Goal: Transaction & Acquisition: Purchase product/service

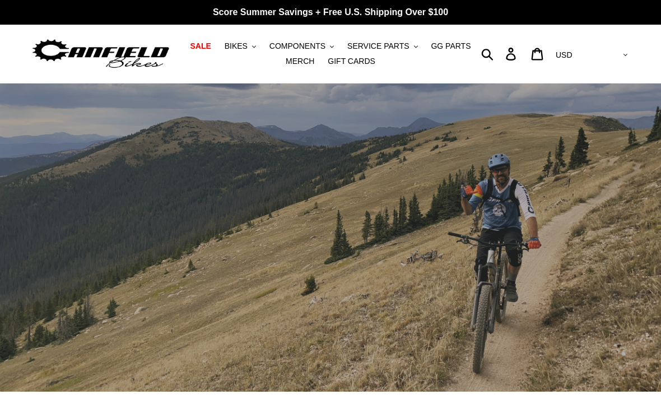
click at [301, 59] on span "MERCH" at bounding box center [300, 62] width 29 height 10
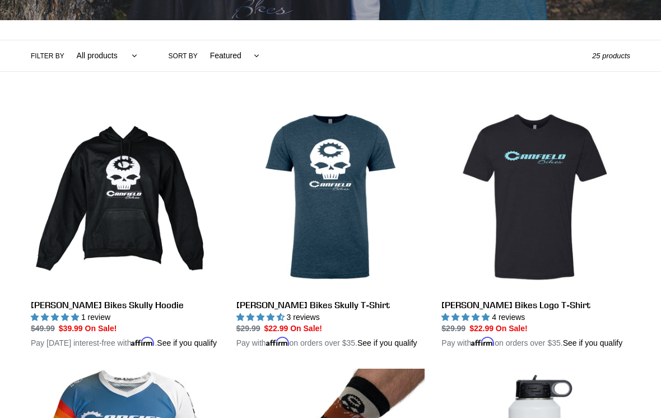
scroll to position [231, 0]
click at [312, 214] on link "[PERSON_NAME] Bikes Skully T-Shirt" at bounding box center [330, 226] width 189 height 246
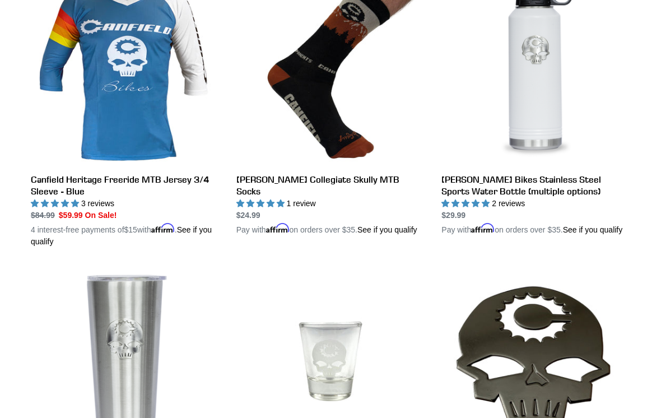
scroll to position [578, 0]
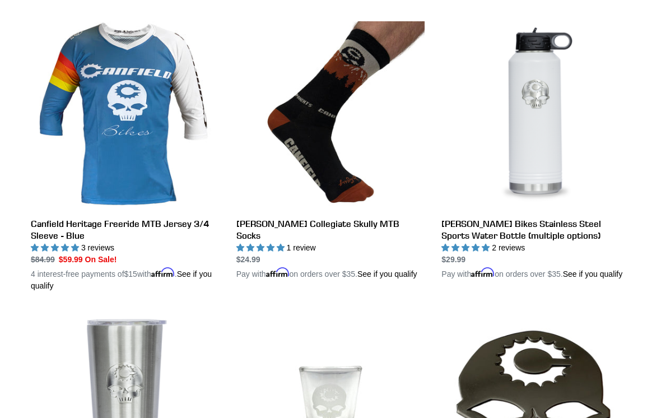
click at [558, 143] on link "[PERSON_NAME] Bikes Stainless Steel Sports Water Bottle (multiple options)" at bounding box center [535, 151] width 189 height 258
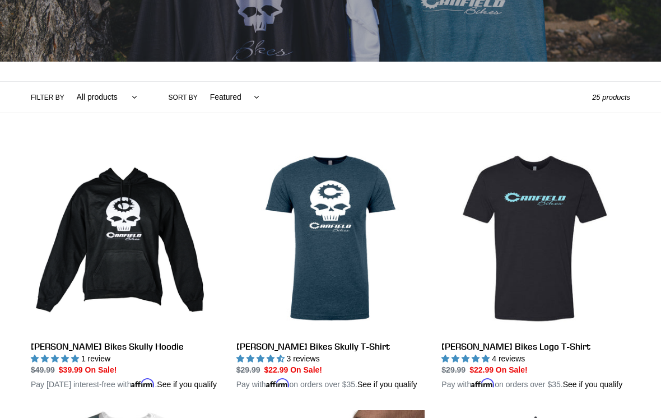
scroll to position [190, 0]
click at [317, 273] on link "Canfield Bikes Skully T-Shirt" at bounding box center [330, 267] width 189 height 246
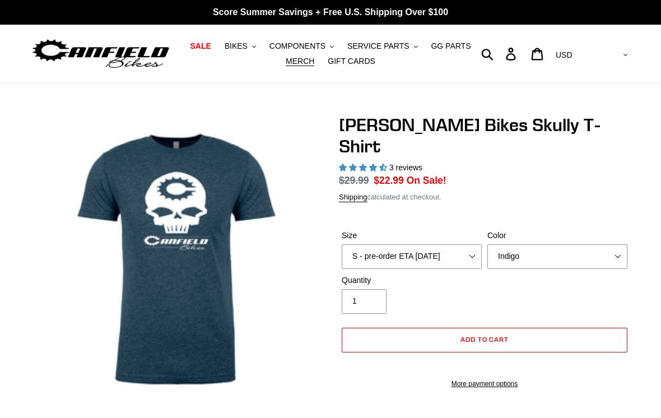
select select "highest-rating"
click at [618, 244] on select "Indigo Black" at bounding box center [557, 256] width 140 height 25
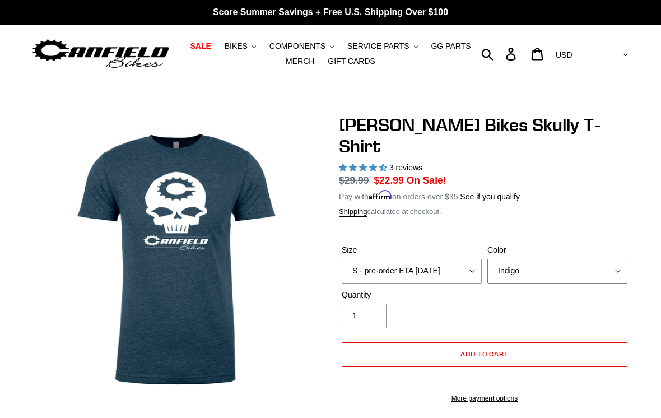
select select "Black"
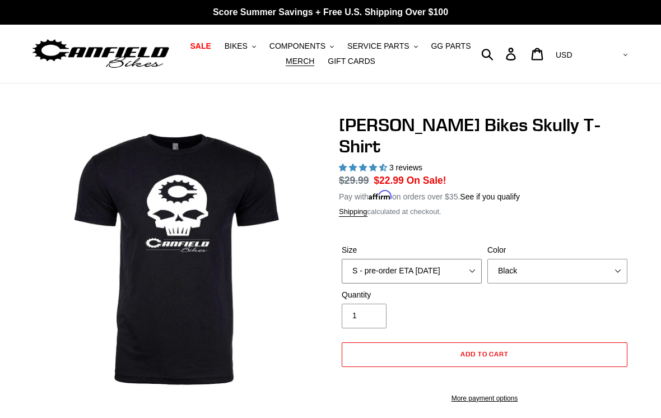
click at [466, 259] on select "S - pre-order ETA 9/20/25 M - pre-order ETA 9/20/25 L - pre-order ETA 9/20/25 X…" at bounding box center [412, 271] width 140 height 25
select select "L - pre-order ETA 9/20/25"
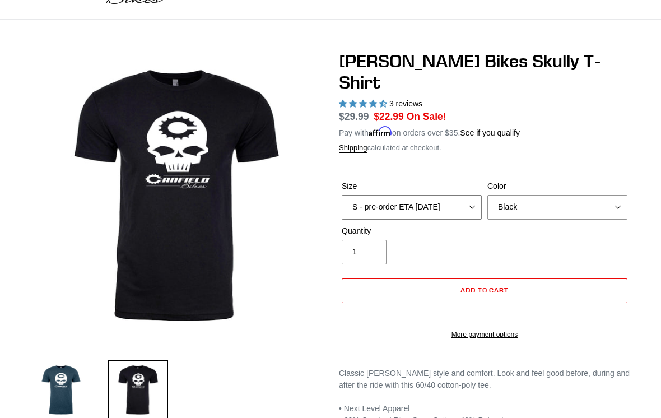
scroll to position [64, 0]
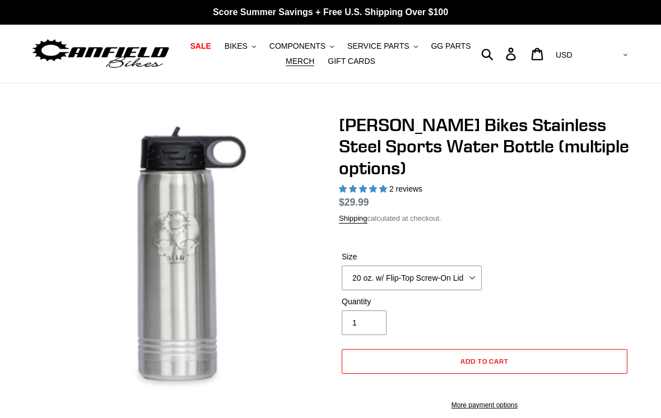
select select "highest-rating"
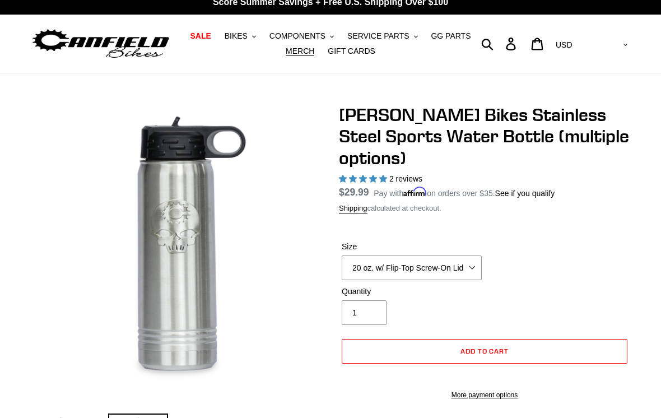
scroll to position [12, 0]
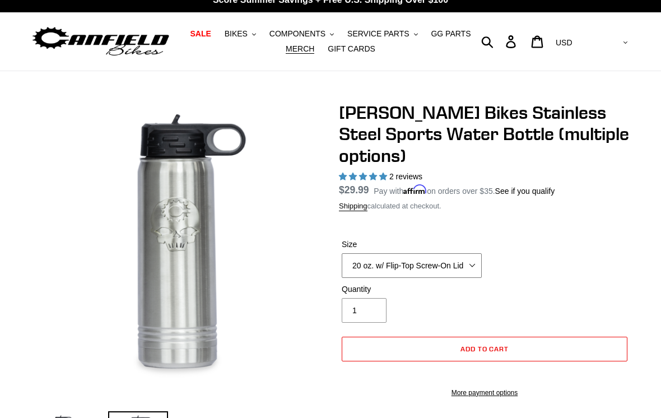
click at [468, 269] on select "20 oz. w/ Flip-Top Screw-On Lid - Raw 40 oz. w/ Flip-Top Screw-On Lid - White" at bounding box center [412, 265] width 140 height 25
select select "40 oz. w/ Flip-Top Screw-On Lid - White"
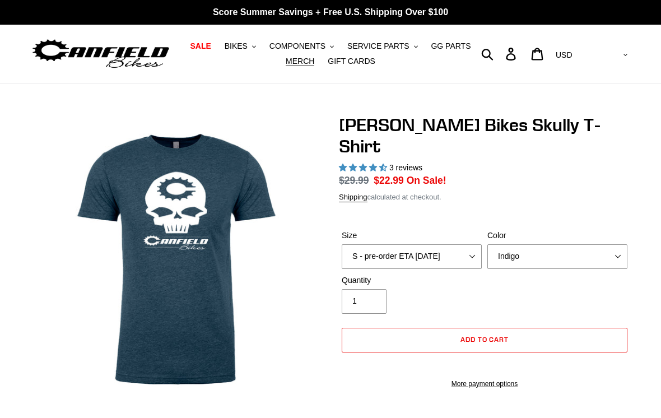
select select "highest-rating"
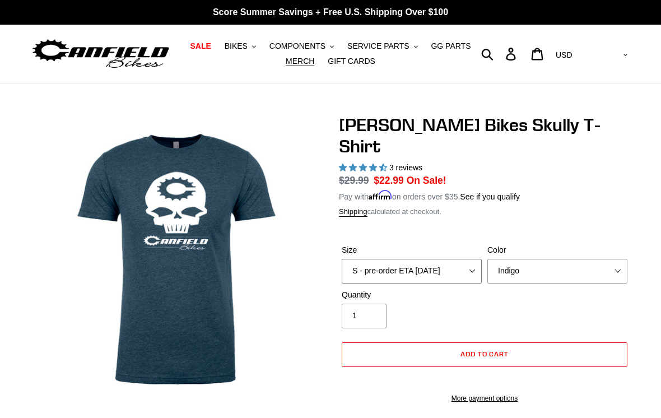
click at [468, 259] on select "S - pre-order ETA 9/20/25 M - pre-order ETA 9/20/25 L - pre-order ETA 9/20/25 X…" at bounding box center [412, 271] width 140 height 25
select select "L - pre-order ETA 9/20/25"
click at [613, 259] on select "Indigo Black" at bounding box center [557, 271] width 140 height 25
select select "Black"
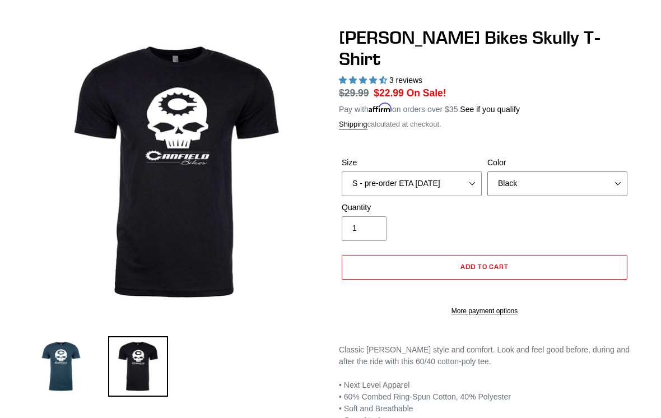
scroll to position [87, 0]
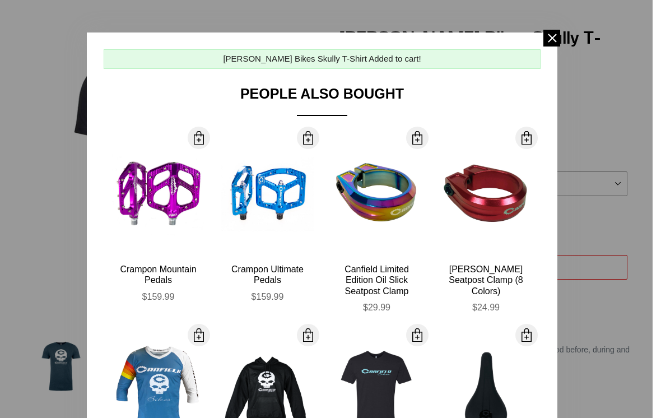
click at [547, 44] on span at bounding box center [551, 38] width 17 height 17
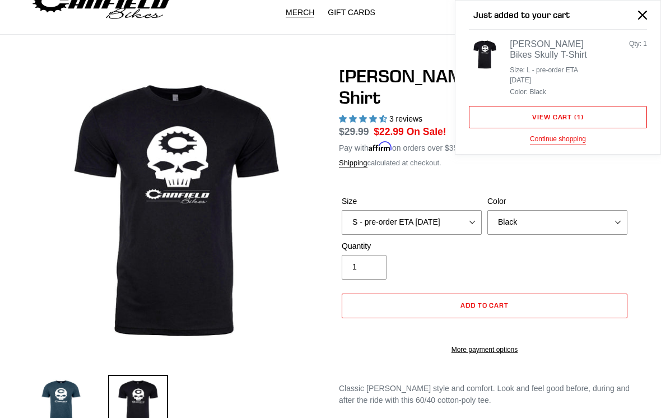
scroll to position [0, 0]
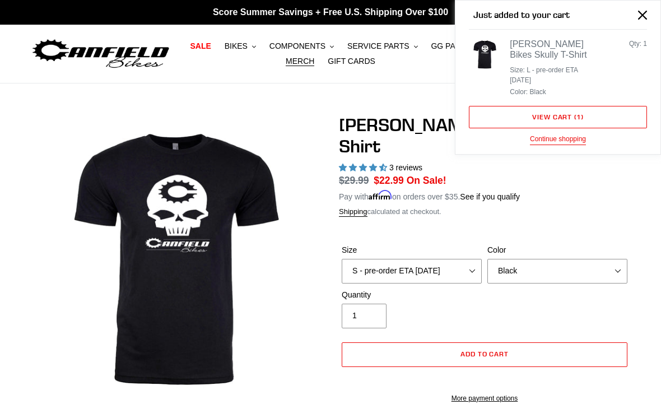
click at [639, 20] on button "Close" at bounding box center [642, 14] width 25 height 25
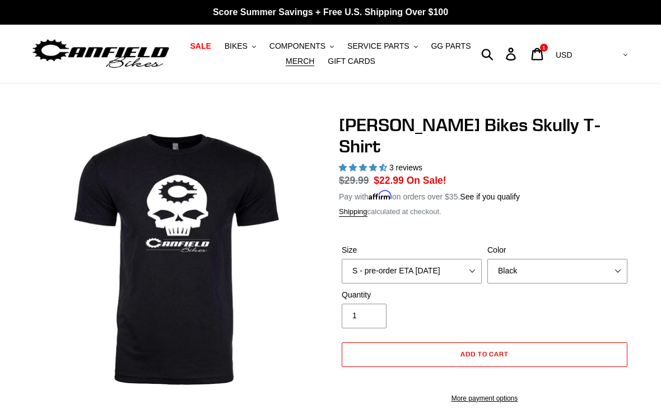
click at [246, 52] on button "BIKES .cls-1{fill:#231f20}" at bounding box center [240, 46] width 43 height 15
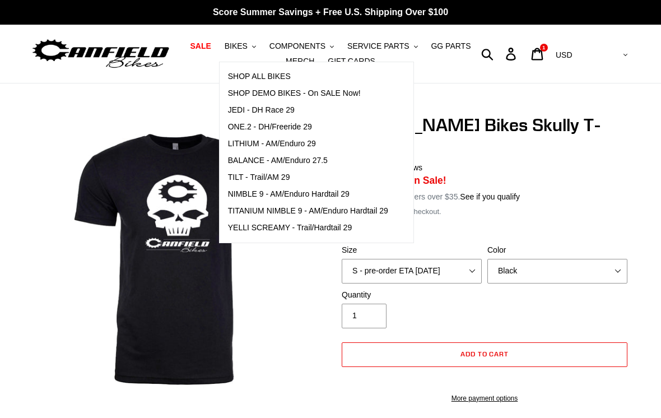
click at [251, 179] on span "TILT - Trail/AM 29" at bounding box center [259, 178] width 62 height 10
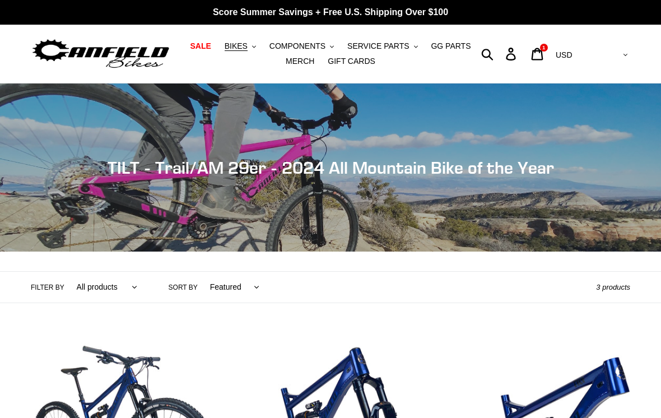
click at [517, 54] on icon at bounding box center [511, 54] width 12 height 13
click at [543, 59] on icon at bounding box center [538, 54] width 12 height 12
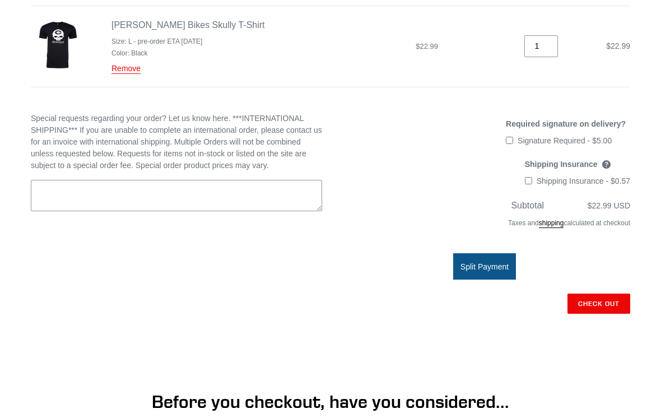
scroll to position [209, 0]
